Goal: Task Accomplishment & Management: Manage account settings

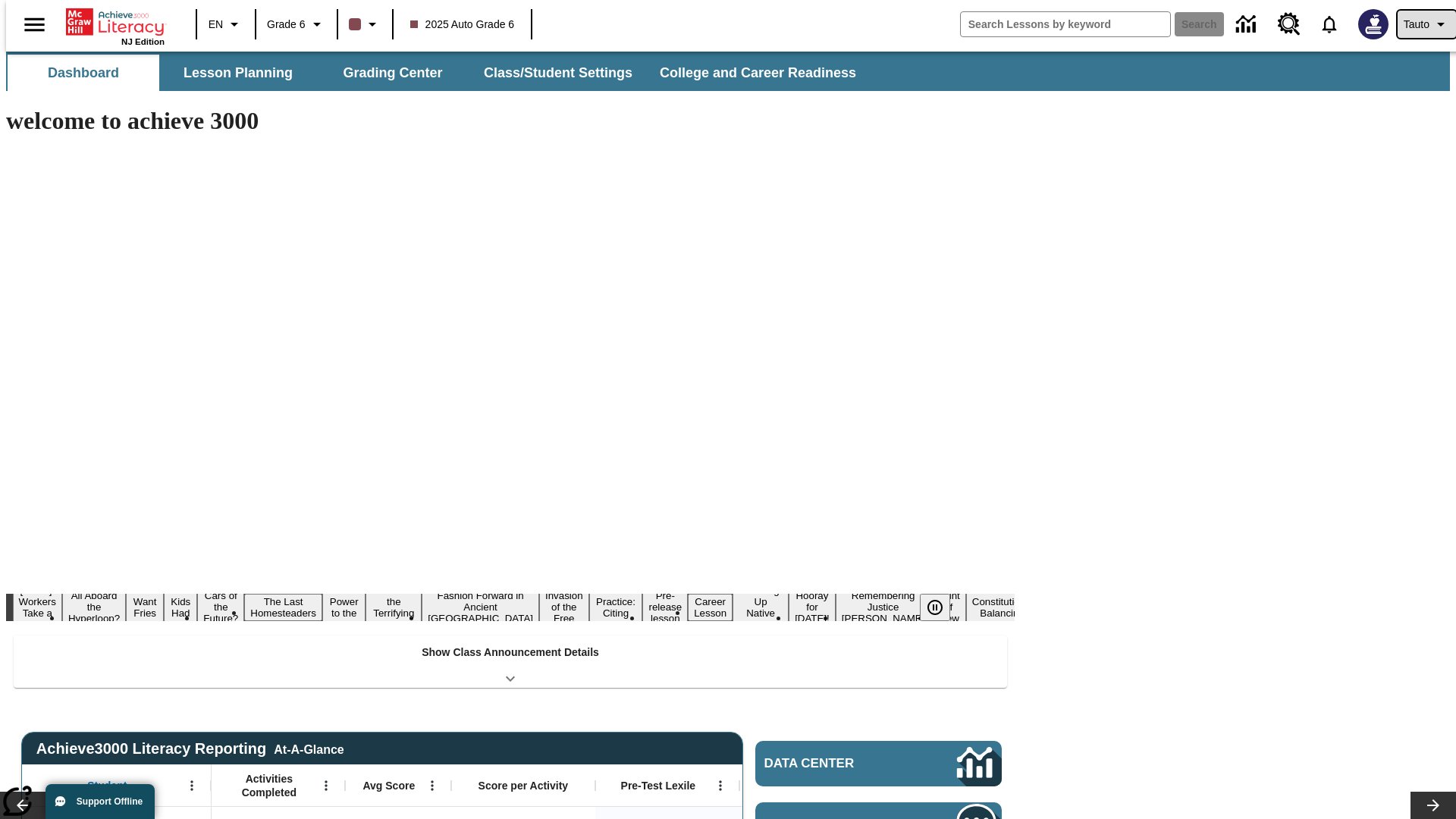
click at [1419, 24] on span "Tauto" at bounding box center [1417, 24] width 26 height 16
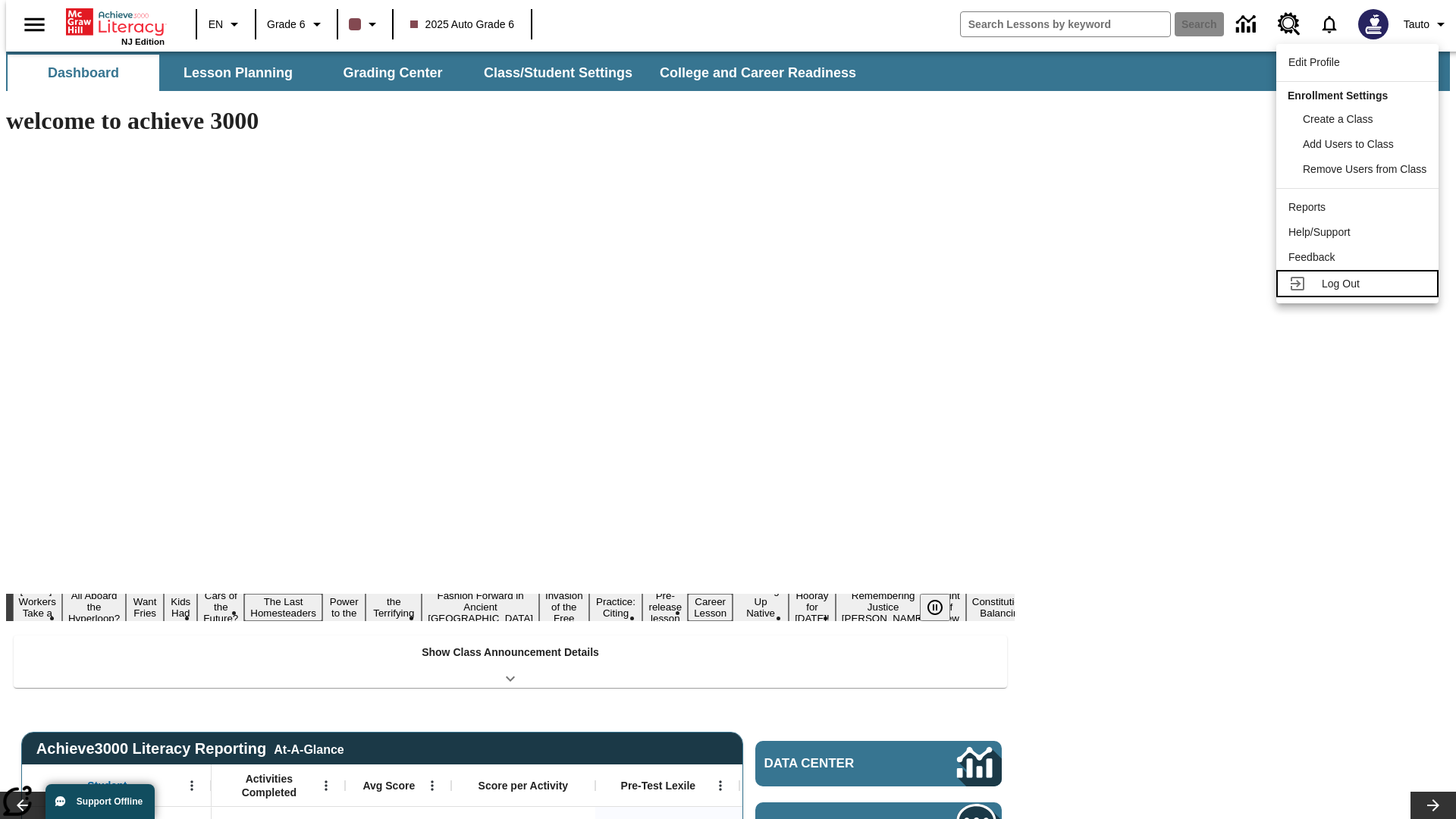
click at [1360, 284] on span "Log Out" at bounding box center [1340, 283] width 38 height 13
